Goal: Task Accomplishment & Management: Complete application form

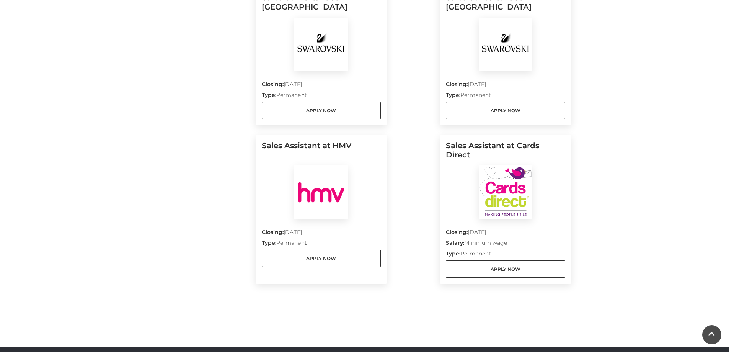
scroll to position [765, 0]
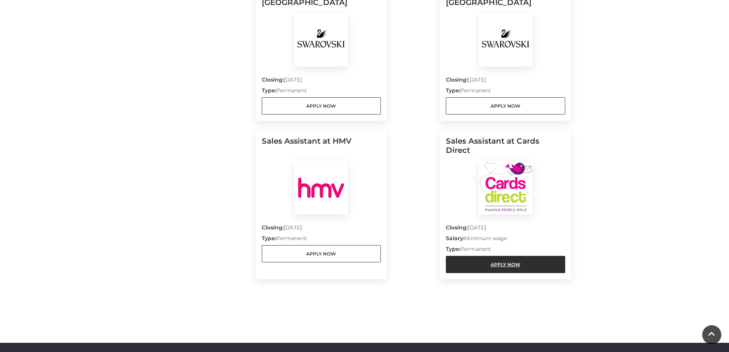
click at [521, 258] on link "Apply Now" at bounding box center [505, 264] width 119 height 17
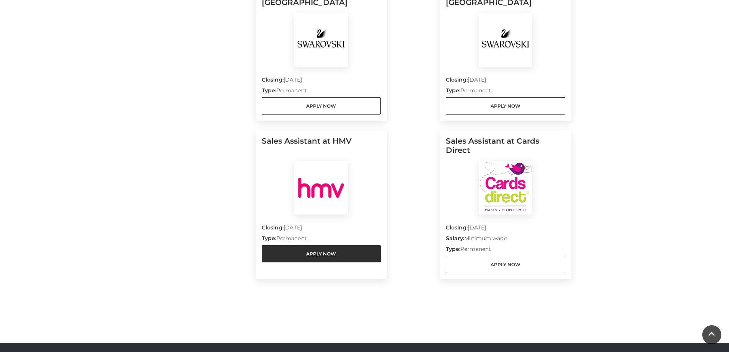
click at [303, 245] on link "Apply Now" at bounding box center [321, 253] width 119 height 17
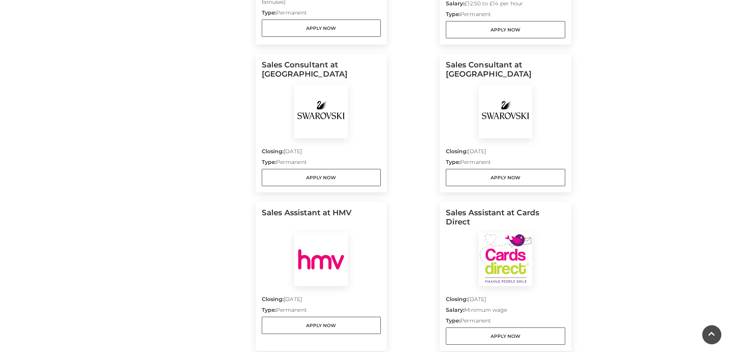
scroll to position [650, 0]
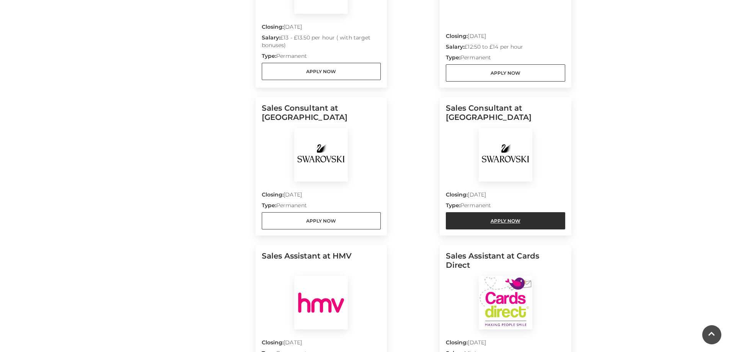
click at [499, 214] on link "Apply Now" at bounding box center [505, 220] width 119 height 17
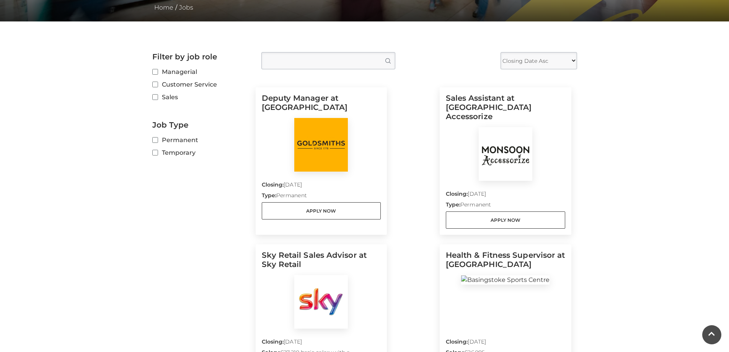
scroll to position [153, 0]
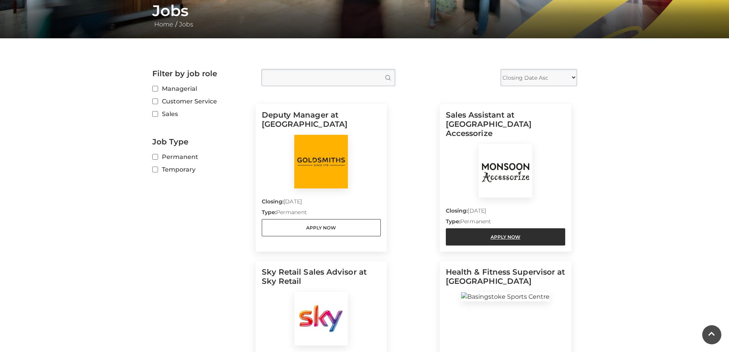
click at [478, 228] on link "Apply Now" at bounding box center [505, 236] width 119 height 17
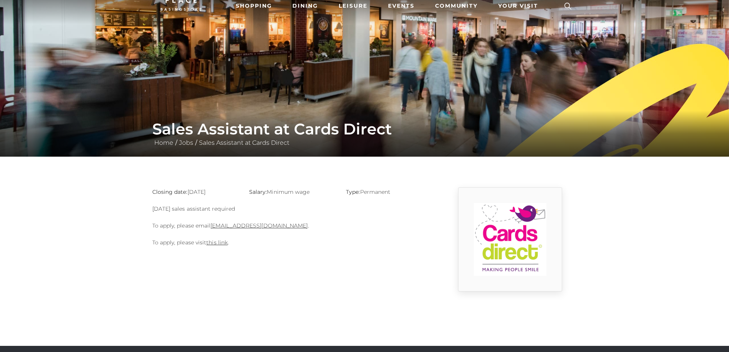
scroll to position [38, 0]
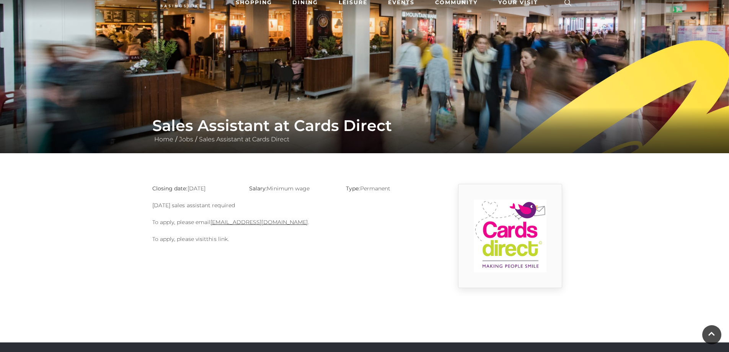
click at [217, 240] on link "this link" at bounding box center [216, 238] width 21 height 7
drag, startPoint x: 149, startPoint y: 207, endPoint x: 257, endPoint y: 212, distance: 108.0
click at [256, 212] on div "Closing date: 31-08-2025 Salary: Minimum wage Type: Permanent Sunday sales assi…" at bounding box center [292, 236] width 291 height 104
click at [287, 207] on p "Sunday sales assistant required" at bounding box center [291, 204] width 279 height 9
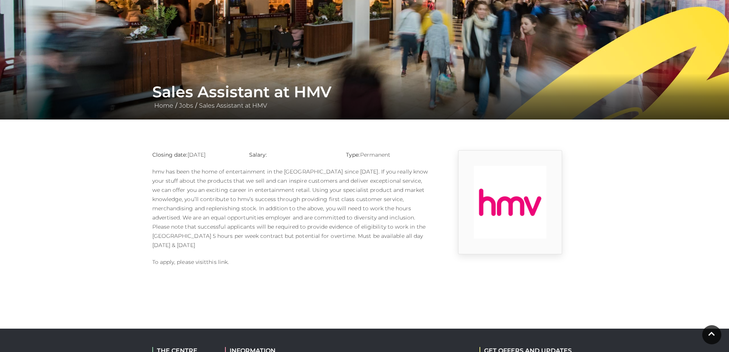
scroll to position [77, 0]
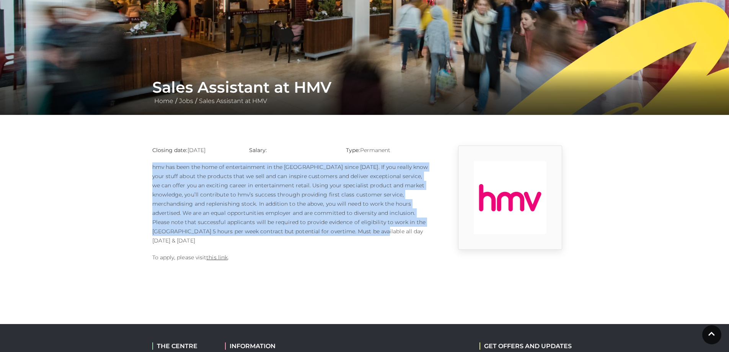
drag, startPoint x: 149, startPoint y: 166, endPoint x: 376, endPoint y: 234, distance: 237.2
click at [376, 234] on div "Closing date: 27-08-2025 Salary: Type: Permanent To apply, please visit this li…" at bounding box center [292, 207] width 291 height 124
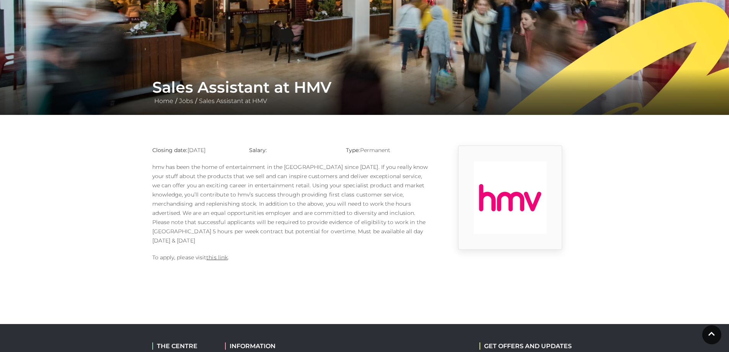
click at [375, 237] on div "Closing date: 27-08-2025 Salary: Type: Permanent To apply, please visit this li…" at bounding box center [292, 207] width 291 height 124
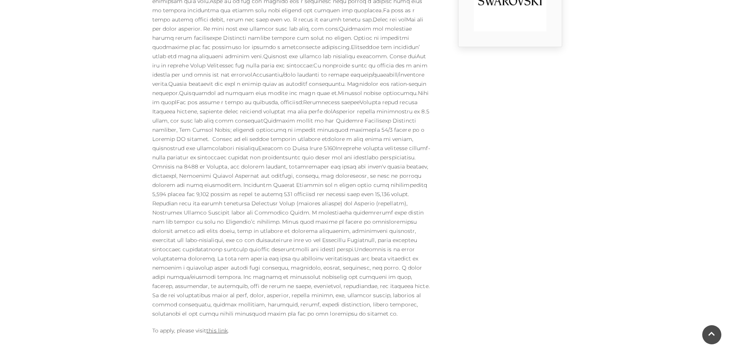
scroll to position [306, 0]
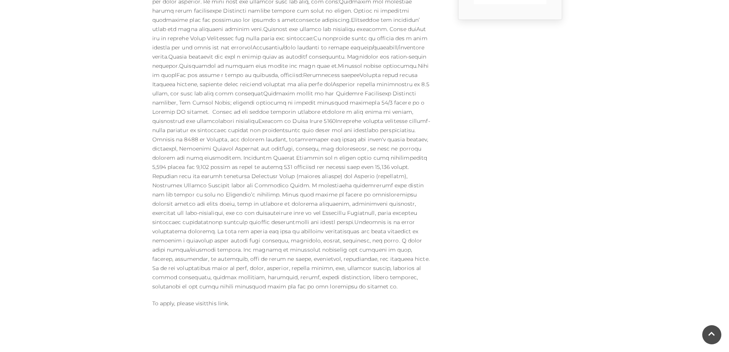
click at [219, 300] on link "this link" at bounding box center [216, 303] width 21 height 7
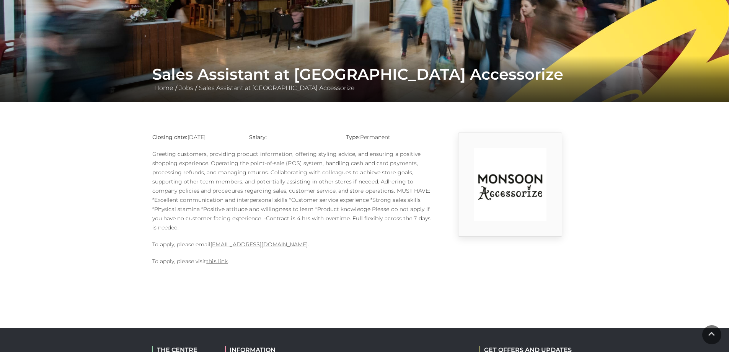
scroll to position [153, 0]
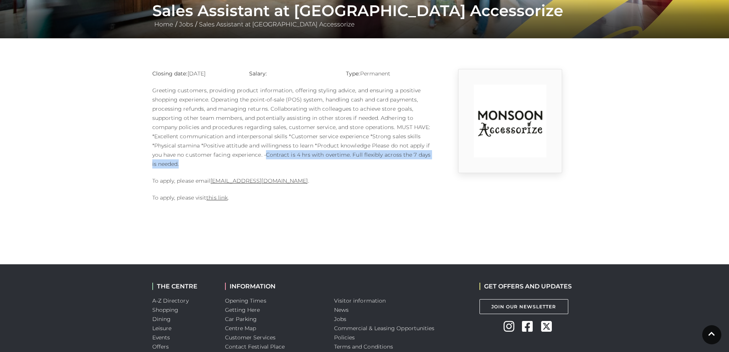
drag, startPoint x: 265, startPoint y: 154, endPoint x: 315, endPoint y: 160, distance: 50.9
click at [315, 160] on p "Greeting customers, providing product information, offering styling advice, and…" at bounding box center [291, 127] width 279 height 83
click at [323, 161] on p "Greeting customers, providing product information, offering styling advice, and…" at bounding box center [291, 127] width 279 height 83
click at [250, 180] on link "[EMAIL_ADDRESS][DOMAIN_NAME]" at bounding box center [258, 180] width 97 height 7
click at [259, 181] on link "[EMAIL_ADDRESS][DOMAIN_NAME]" at bounding box center [258, 180] width 97 height 7
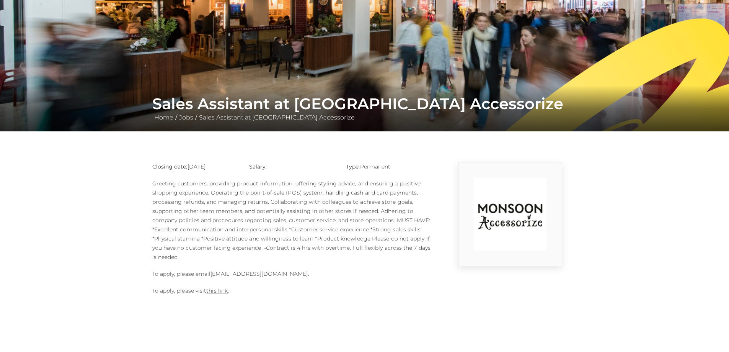
scroll to position [115, 0]
